Goal: Task Accomplishment & Management: Complete application form

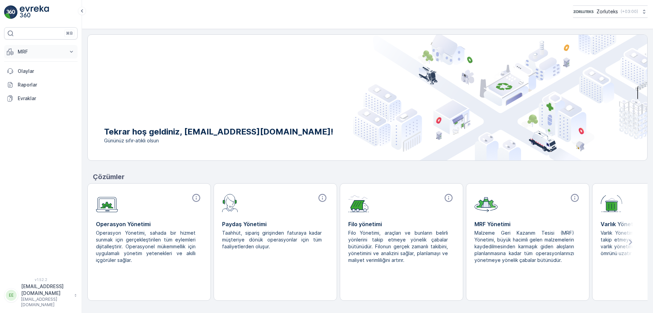
click at [69, 52] on icon at bounding box center [71, 51] width 7 height 7
click at [32, 71] on link "Gelen" at bounding box center [46, 73] width 63 height 10
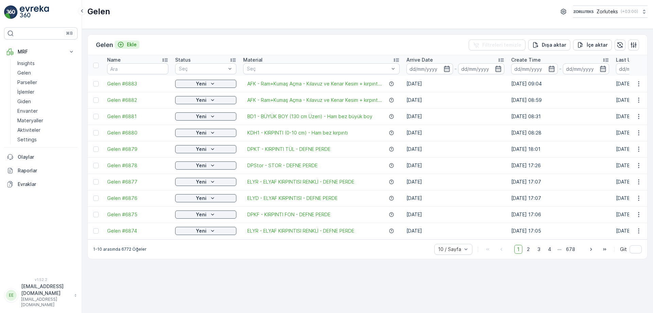
click at [120, 45] on icon "Ekle" at bounding box center [121, 45] width 6 height 6
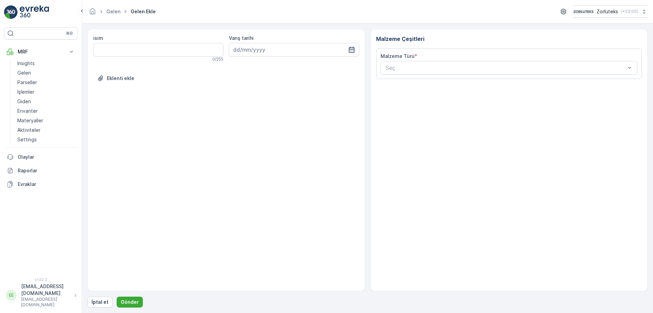
click at [354, 51] on icon "button" at bounding box center [351, 49] width 7 height 7
click at [241, 121] on div "13" at bounding box center [240, 120] width 11 height 11
type input "[DATE]"
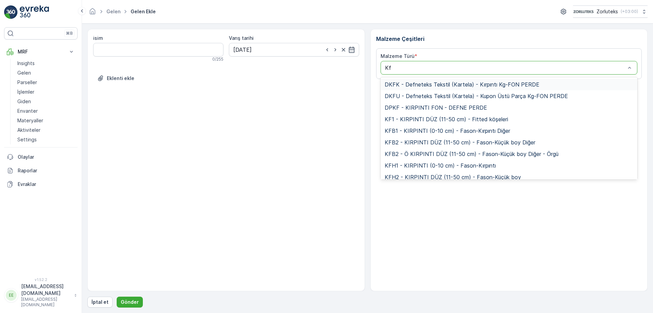
type input "Kft"
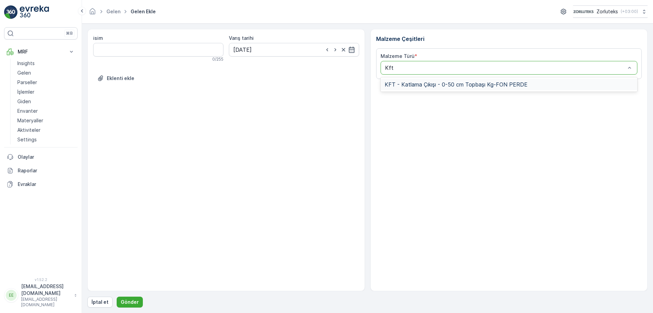
click at [399, 87] on span "KFT - Katlama Çıkışı - 0-50 cm Topbaşı Kg-FON PERDE" at bounding box center [456, 84] width 143 height 6
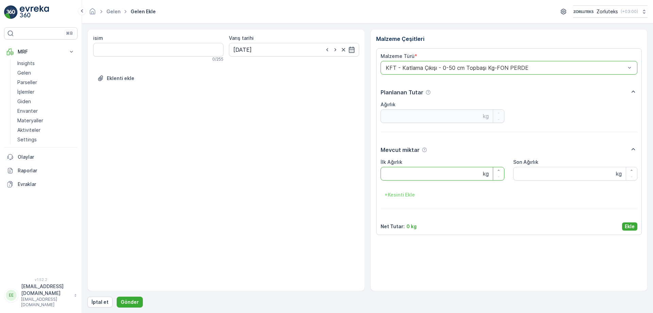
click at [395, 177] on Ağırlık "İlk Ağırlık" at bounding box center [443, 174] width 124 height 14
type Ağırlık "74.9"
click at [530, 174] on Ağırlık "Son Ağırlık" at bounding box center [575, 174] width 124 height 14
type Ağırlık "74.9"
click at [627, 226] on p "Ekle" at bounding box center [630, 226] width 10 height 7
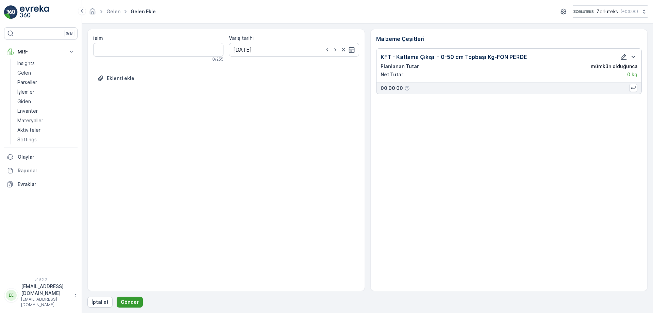
click at [133, 302] on p "Gönder" at bounding box center [130, 301] width 18 height 7
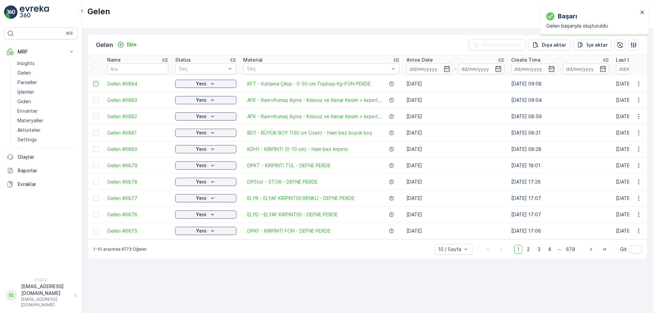
click at [95, 83] on div at bounding box center [95, 83] width 5 height 5
click at [93, 81] on input "checkbox" at bounding box center [93, 81] width 0 height 0
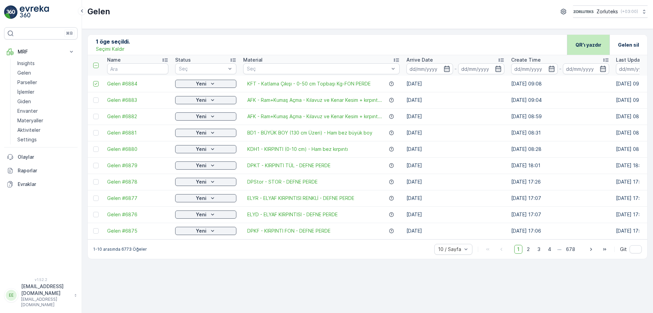
click at [588, 42] on p "QR'ı yazdır" at bounding box center [589, 45] width 26 height 7
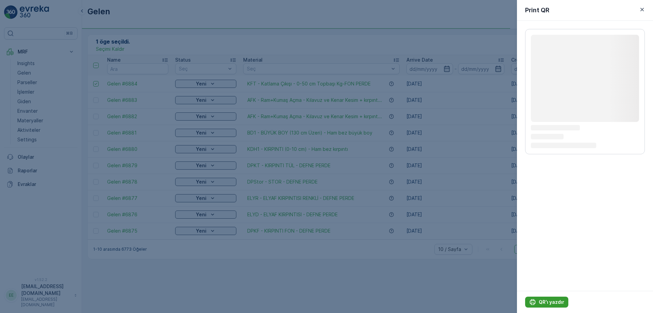
click at [550, 302] on p "QR'ı yazdır" at bounding box center [552, 301] width 26 height 7
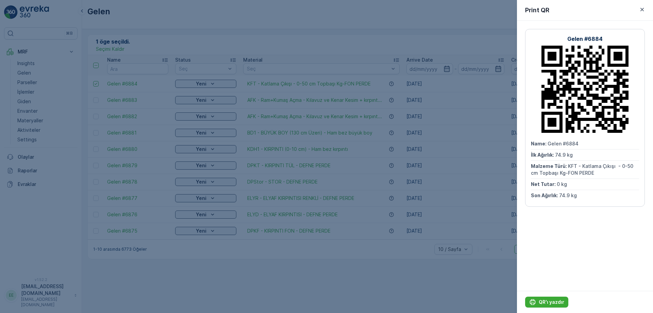
drag, startPoint x: 183, startPoint y: 45, endPoint x: 174, endPoint y: 44, distance: 8.9
click at [183, 44] on div at bounding box center [326, 156] width 653 height 313
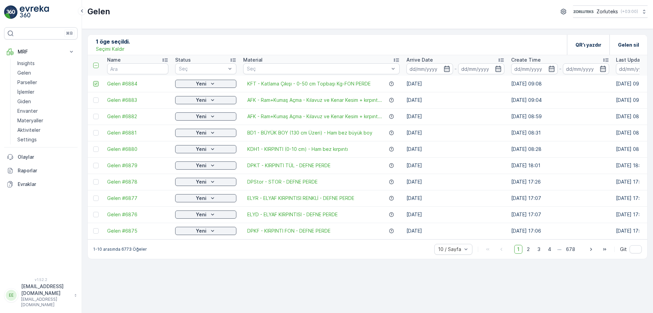
click at [95, 82] on icon at bounding box center [96, 83] width 5 height 5
click at [93, 81] on input "checkbox" at bounding box center [93, 81] width 0 height 0
click at [128, 44] on div "Ekle" at bounding box center [126, 44] width 19 height 7
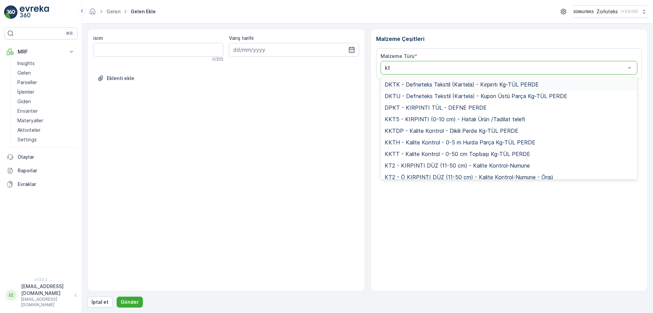
type input "ktt"
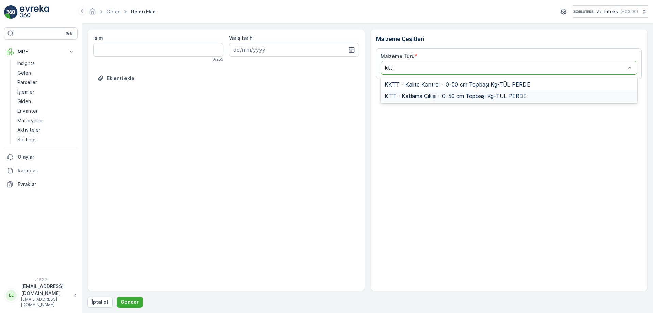
click at [415, 96] on span "KTT - Katlama Çıkışı - 0-50 cm Topbaşı Kg-TÜL PERDE" at bounding box center [456, 96] width 142 height 6
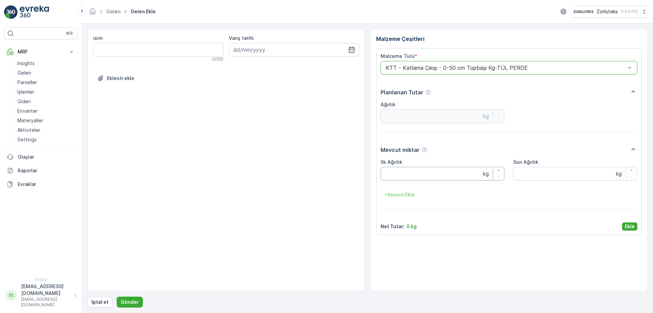
click at [411, 175] on Ağırlık "İlk Ağırlık" at bounding box center [443, 174] width 124 height 14
type Ağırlık "13.65"
click at [519, 175] on Ağırlık "Son Ağırlık" at bounding box center [575, 174] width 124 height 14
type Ağırlık "13.65"
click at [628, 228] on p "Ekle" at bounding box center [630, 226] width 10 height 7
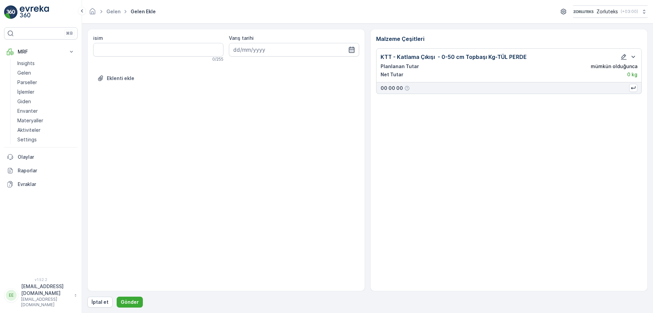
click at [350, 50] on icon "button" at bounding box center [351, 49] width 7 height 7
click at [239, 119] on div "13" at bounding box center [240, 120] width 11 height 11
type input "[DATE]"
click at [129, 304] on p "Gönder" at bounding box center [130, 301] width 18 height 7
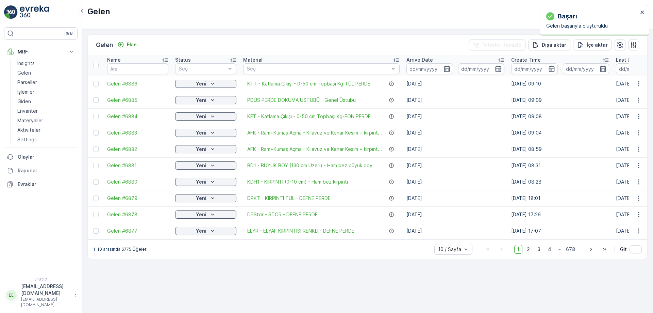
click at [94, 85] on div at bounding box center [95, 83] width 5 height 5
click at [93, 81] on input "checkbox" at bounding box center [93, 81] width 0 height 0
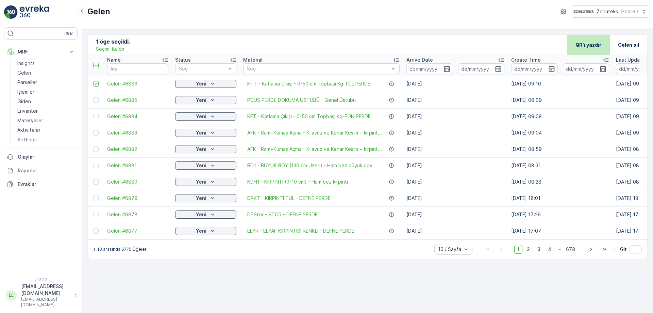
click at [595, 46] on p "QR'ı yazdır" at bounding box center [589, 45] width 26 height 7
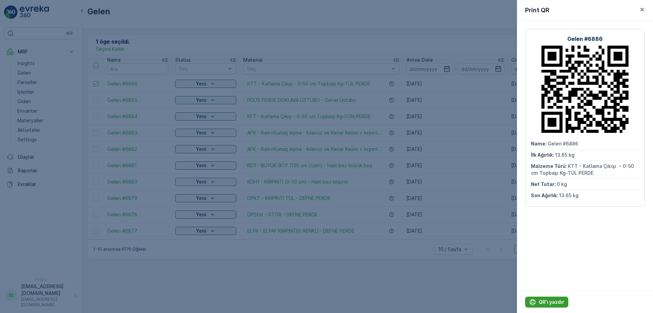
click at [554, 299] on p "QR'ı yazdır" at bounding box center [552, 301] width 26 height 7
click at [572, 7] on div "Print QR" at bounding box center [585, 10] width 136 height 21
click at [411, 20] on div at bounding box center [326, 156] width 653 height 313
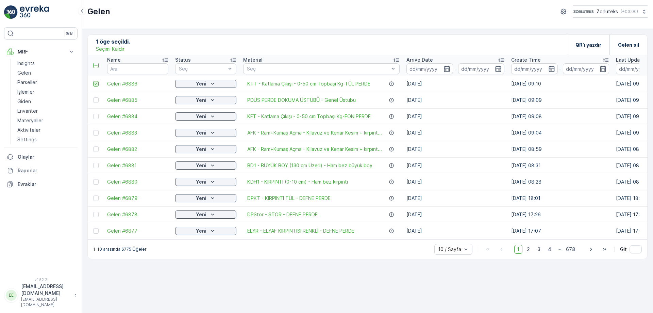
click at [96, 84] on icon at bounding box center [96, 84] width 3 height 2
click at [93, 81] on input "checkbox" at bounding box center [93, 81] width 0 height 0
click at [124, 45] on icon "Ekle" at bounding box center [120, 44] width 7 height 7
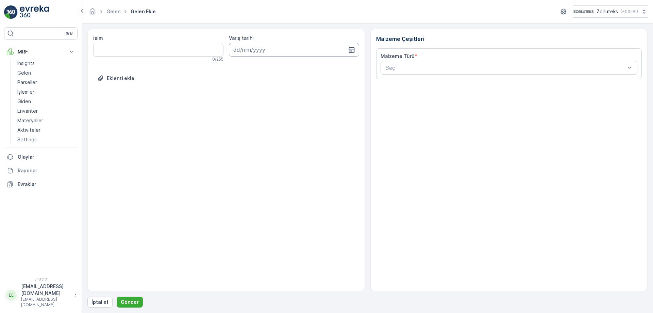
click at [350, 46] on input at bounding box center [294, 50] width 130 height 14
click at [242, 119] on div "13" at bounding box center [240, 120] width 11 height 11
type input "[DATE]"
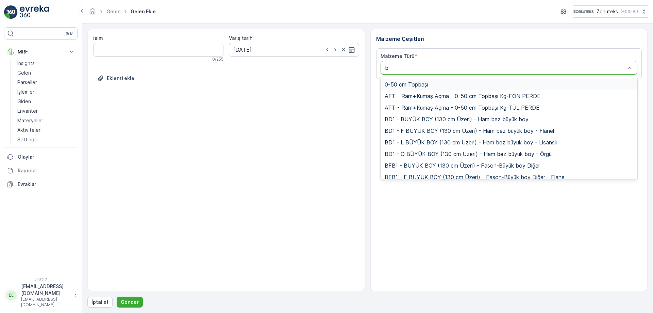
type input "bk"
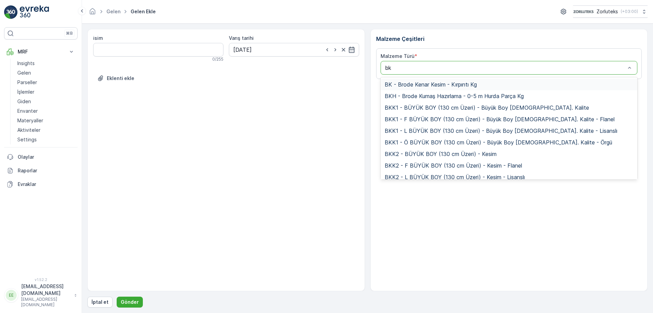
click at [413, 86] on span "BK - Brode Kenar Kesim - Kırpıntı Kg" at bounding box center [431, 84] width 92 height 6
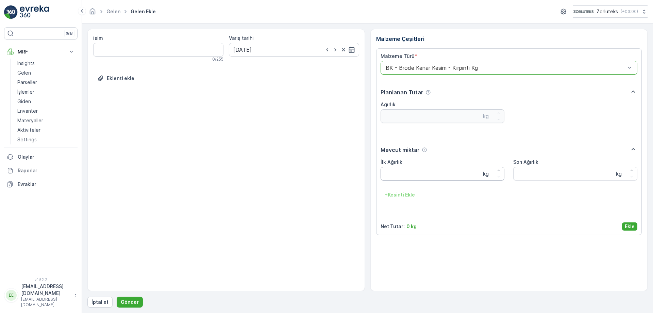
click at [415, 177] on Ağırlık "İlk Ağırlık" at bounding box center [443, 174] width 124 height 14
type Ağırlık "15.7"
click at [542, 176] on Ağırlık "Son Ağırlık" at bounding box center [575, 174] width 124 height 14
type Ağırlık "15.7"
click at [628, 226] on p "Ekle" at bounding box center [630, 226] width 10 height 7
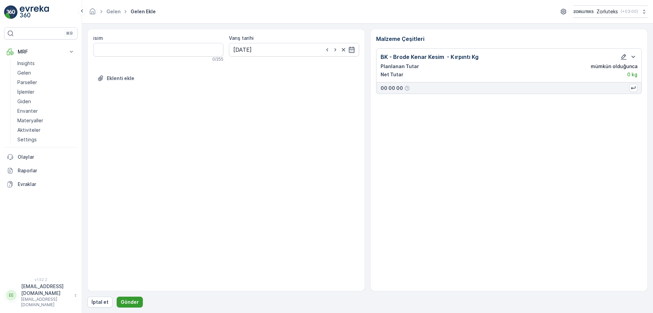
click at [137, 301] on button "Gönder" at bounding box center [130, 301] width 26 height 11
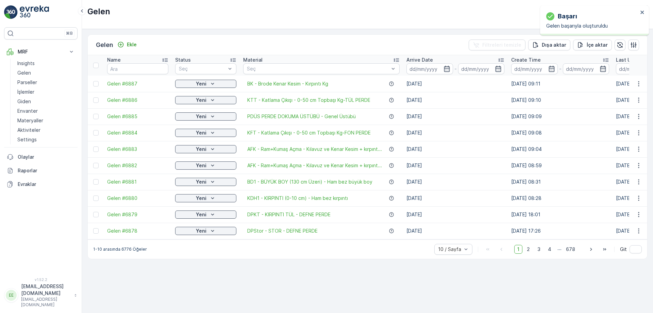
click at [96, 84] on div at bounding box center [95, 83] width 5 height 5
click at [93, 81] on input "checkbox" at bounding box center [93, 81] width 0 height 0
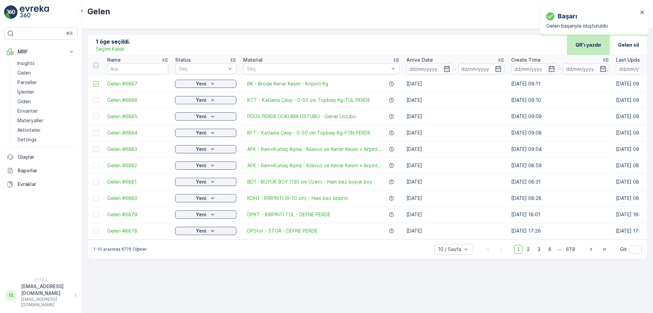
click at [589, 44] on p "QR'ı yazdır" at bounding box center [589, 45] width 26 height 7
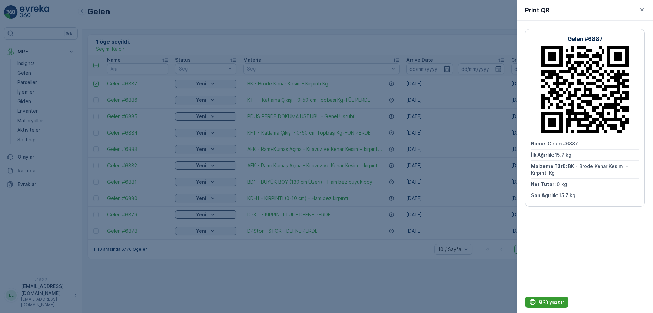
click at [541, 304] on p "QR'ı yazdır" at bounding box center [552, 301] width 26 height 7
drag, startPoint x: 448, startPoint y: 16, endPoint x: 368, endPoint y: 13, distance: 79.7
click at [446, 16] on div at bounding box center [326, 156] width 653 height 313
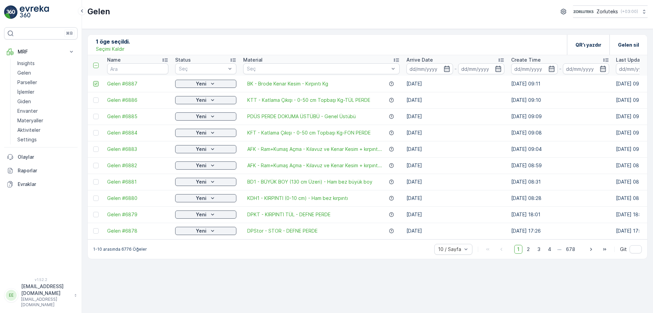
click at [94, 84] on icon at bounding box center [96, 83] width 5 height 5
click at [93, 81] on input "checkbox" at bounding box center [93, 81] width 0 height 0
click at [132, 45] on p "Ekle" at bounding box center [132, 44] width 10 height 7
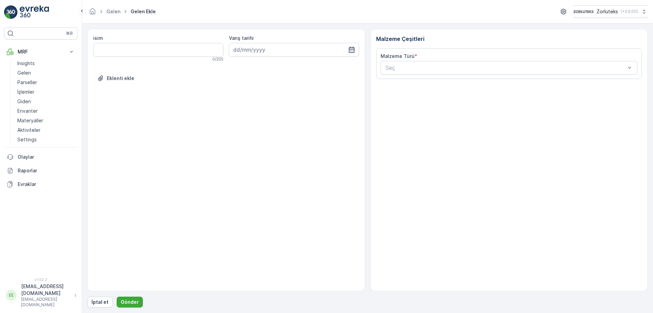
click at [352, 50] on icon "button" at bounding box center [351, 49] width 7 height 7
click at [240, 122] on div "13" at bounding box center [240, 120] width 11 height 11
type input "[DATE]"
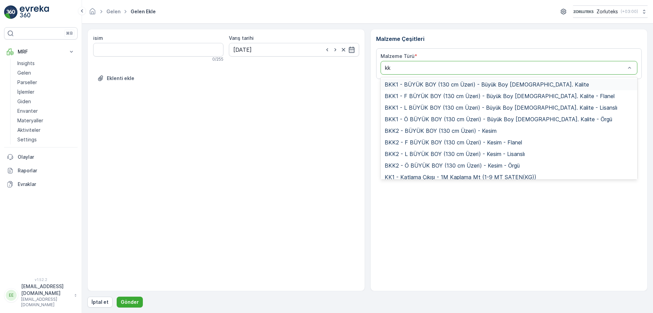
type input "kk1"
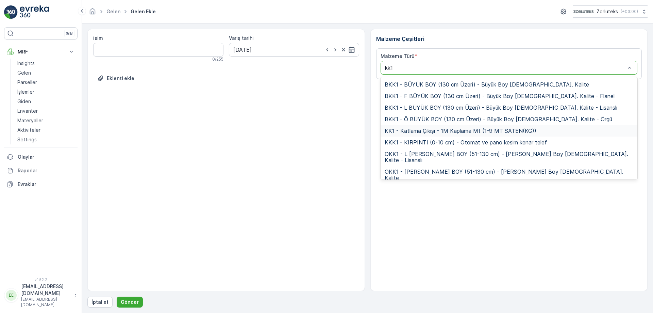
click at [420, 132] on span "KK1 - Katlama Çıkışı - 1M Kaplama Mt (1-9 MT SATEN(KG))" at bounding box center [461, 131] width 152 height 6
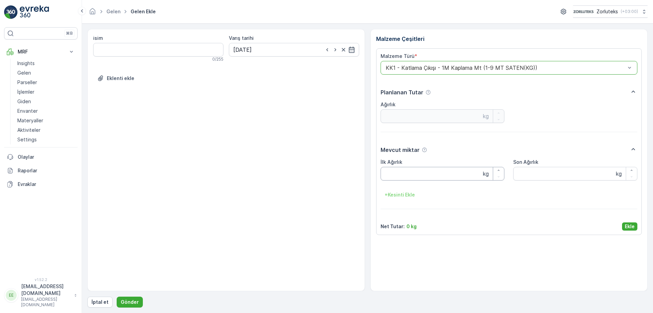
click at [389, 176] on Ağırlık "İlk Ağırlık" at bounding box center [443, 174] width 124 height 14
type Ağırlık "56.06"
click at [535, 180] on Ağırlık "Son Ağırlık" at bounding box center [575, 174] width 124 height 14
type Ağırlık "56.06"
click at [635, 223] on button "Ekle" at bounding box center [629, 226] width 15 height 8
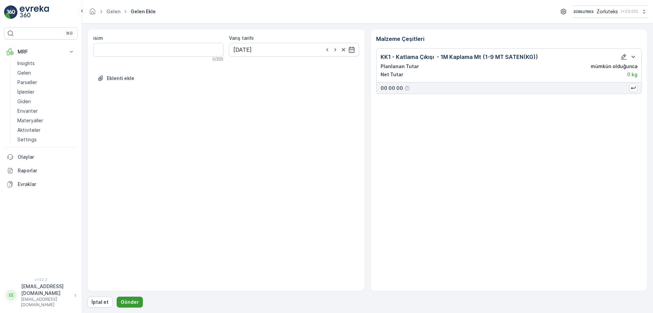
click at [132, 304] on p "Gönder" at bounding box center [130, 301] width 18 height 7
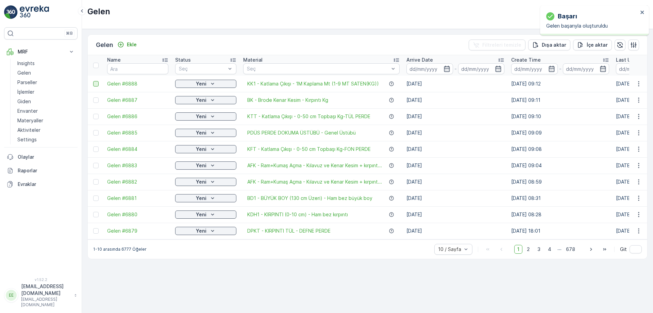
click at [96, 83] on div at bounding box center [95, 83] width 5 height 5
click at [93, 81] on input "checkbox" at bounding box center [93, 81] width 0 height 0
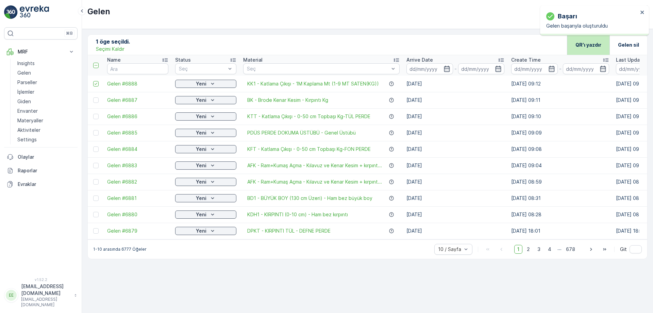
click at [599, 45] on p "QR'ı yazdır" at bounding box center [589, 45] width 26 height 7
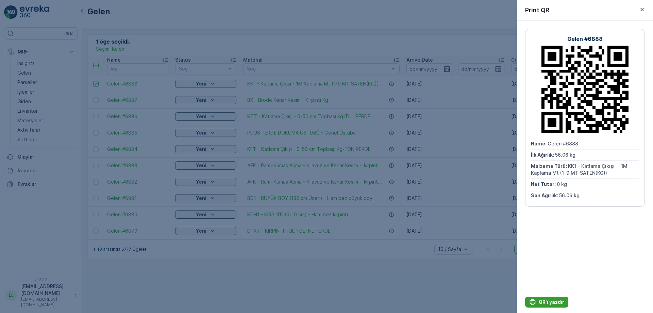
click at [564, 302] on button "QR'ı yazdır" at bounding box center [546, 301] width 43 height 11
click at [227, 27] on div at bounding box center [326, 156] width 653 height 313
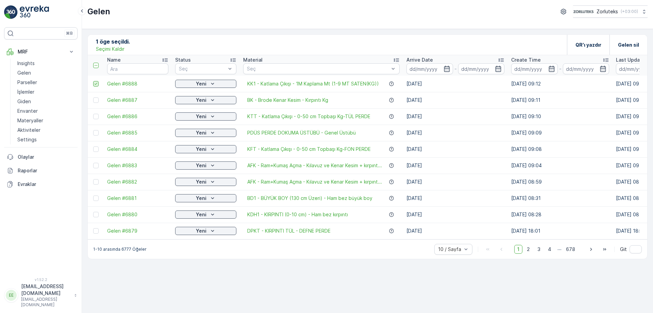
click at [98, 85] on div at bounding box center [95, 83] width 5 height 5
click at [93, 81] on input "checkbox" at bounding box center [93, 81] width 0 height 0
click at [131, 43] on p "Ekle" at bounding box center [132, 44] width 10 height 7
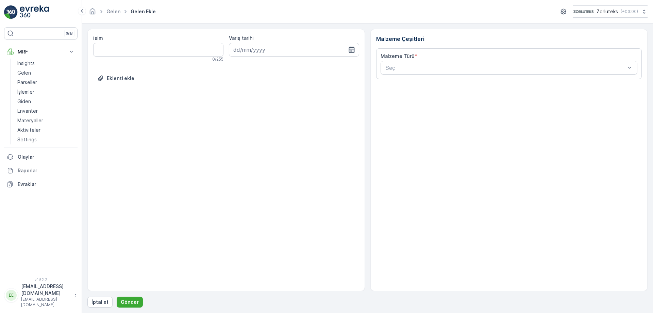
click at [353, 48] on icon "button" at bounding box center [352, 50] width 6 height 6
click at [244, 119] on div "13" at bounding box center [240, 120] width 11 height 11
type input "[DATE]"
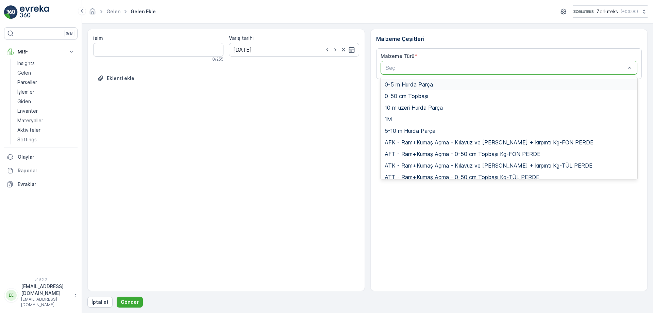
type input "k"
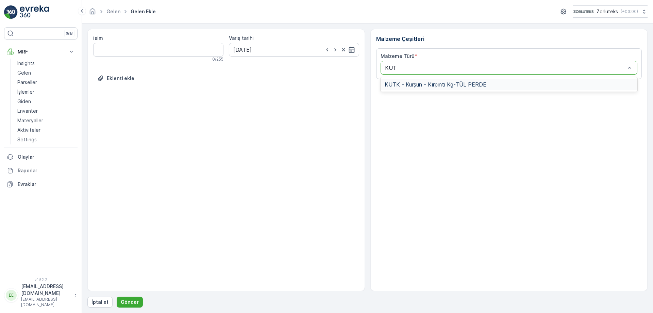
type input "KUTK"
click at [477, 86] on span "KUTK - Kurşun - Kırpıntı Kg-TÜL PERDE" at bounding box center [436, 84] width 102 height 6
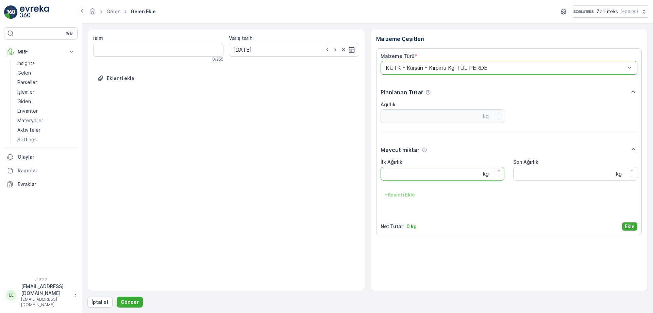
click at [412, 180] on Ağırlık "İlk Ağırlık" at bounding box center [443, 174] width 124 height 14
type Ağırlık "16.2"
click at [527, 177] on Ağırlık "Son Ağırlık" at bounding box center [575, 174] width 124 height 14
type Ağırlık "16.2"
click at [629, 227] on p "Ekle" at bounding box center [630, 226] width 10 height 7
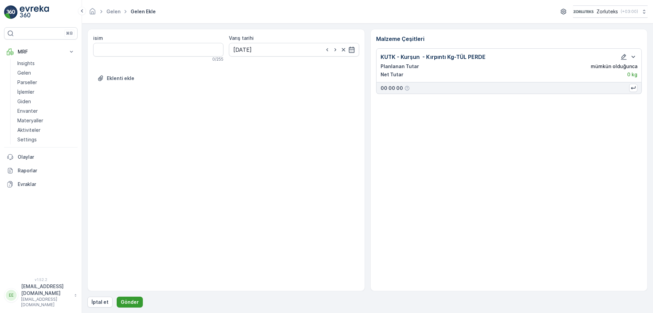
click at [132, 300] on p "Gönder" at bounding box center [130, 301] width 18 height 7
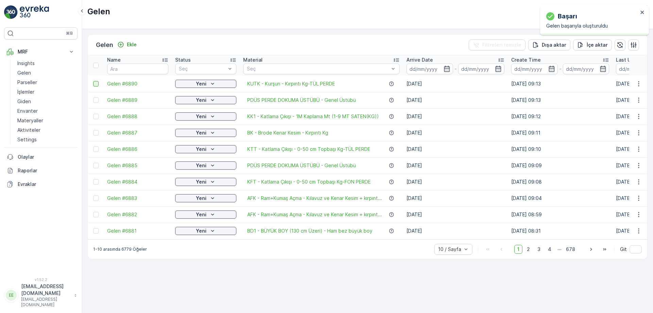
click at [94, 83] on div at bounding box center [95, 83] width 5 height 5
click at [93, 81] on input "checkbox" at bounding box center [93, 81] width 0 height 0
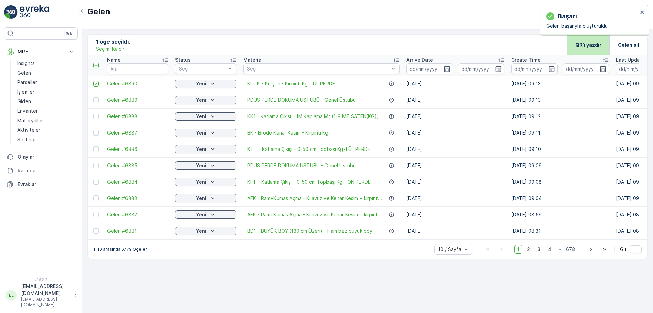
click at [589, 46] on p "QR'ı yazdır" at bounding box center [589, 45] width 26 height 7
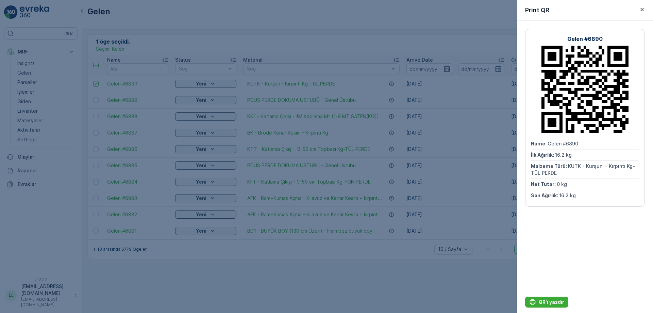
drag, startPoint x: 554, startPoint y: 304, endPoint x: 553, endPoint y: 290, distance: 14.4
click at [554, 304] on p "QR'ı yazdır" at bounding box center [552, 301] width 26 height 7
click at [211, 16] on div at bounding box center [326, 156] width 653 height 313
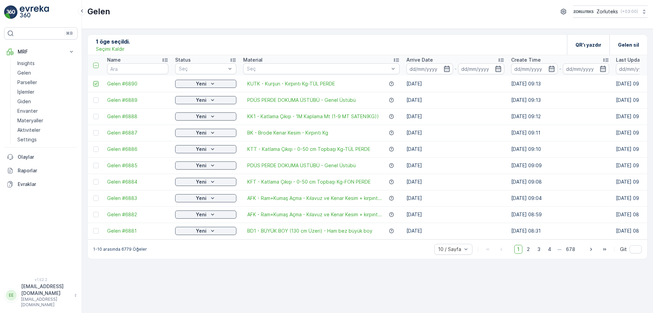
click at [94, 85] on icon at bounding box center [96, 83] width 5 height 5
click at [93, 81] on input "checkbox" at bounding box center [93, 81] width 0 height 0
